Goal: Task Accomplishment & Management: Manage account settings

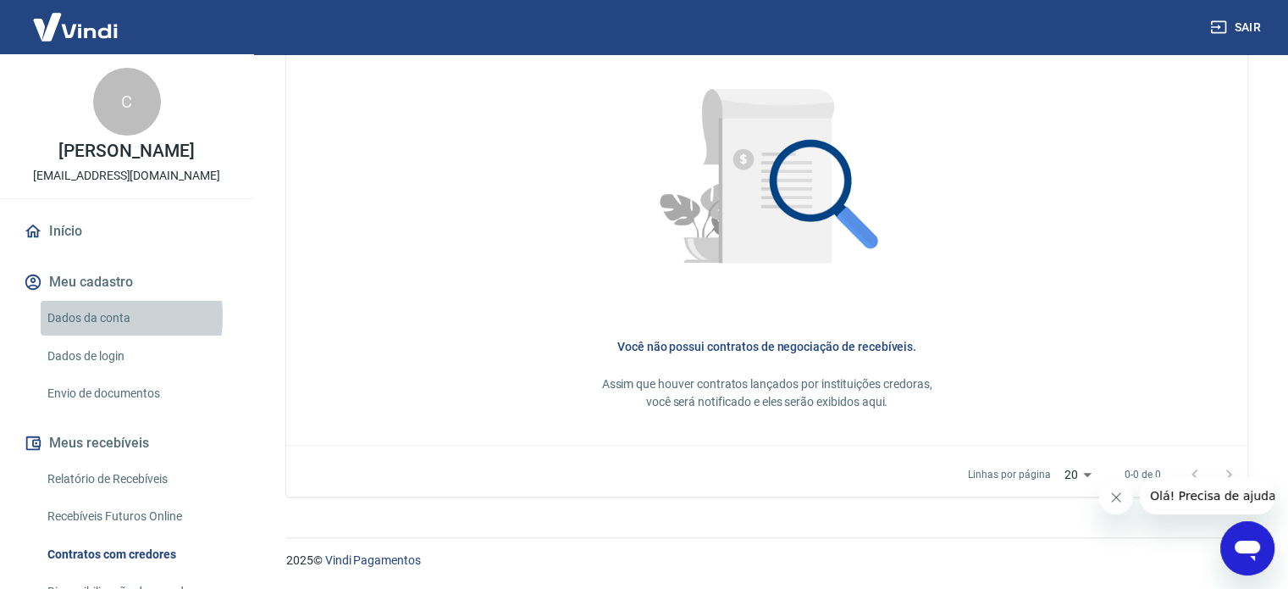
click at [78, 316] on link "Dados da conta" at bounding box center [137, 318] width 192 height 35
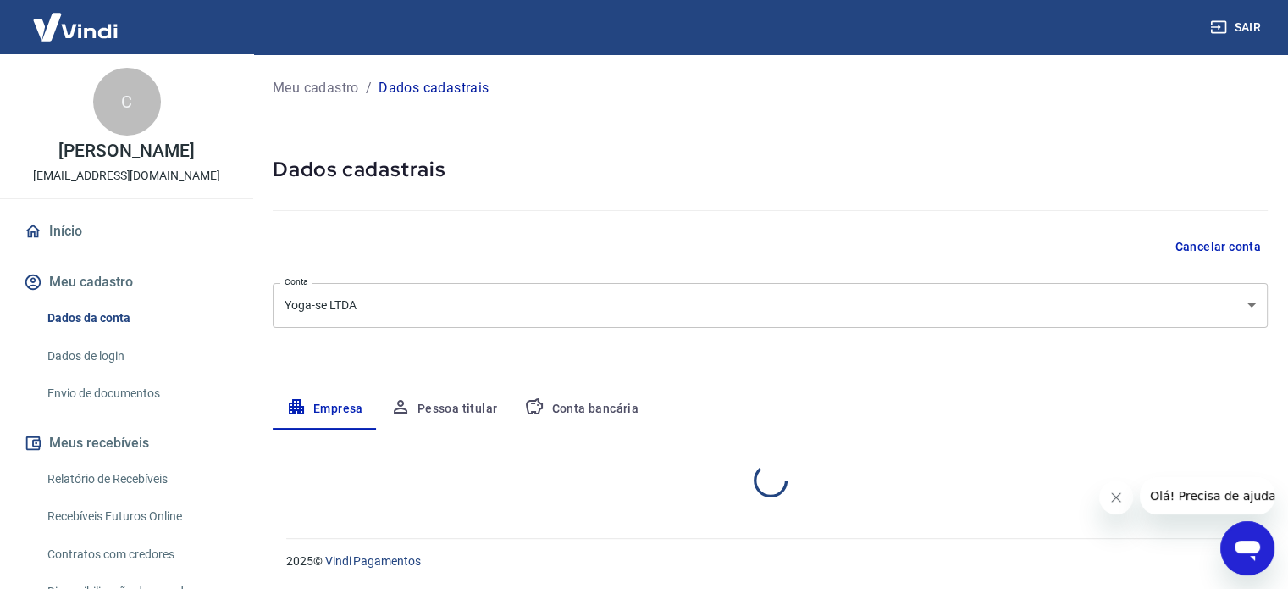
select select "SC"
select select "business"
